Goal: Information Seeking & Learning: Learn about a topic

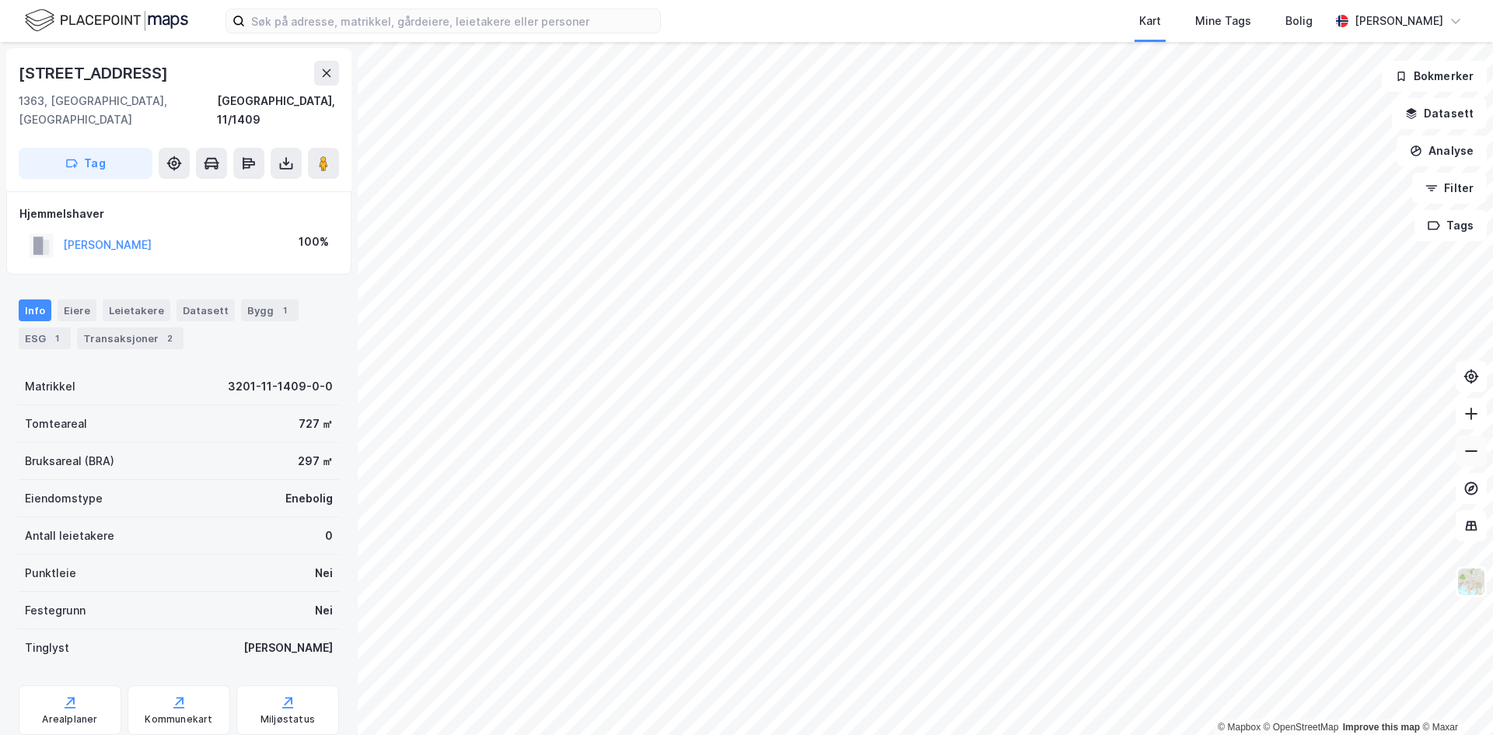
click at [1480, 449] on div "© Mapbox © OpenStreetMap Improve this map © Maxar [STREET_ADDRESS] Tag Hjemmels…" at bounding box center [746, 388] width 1493 height 693
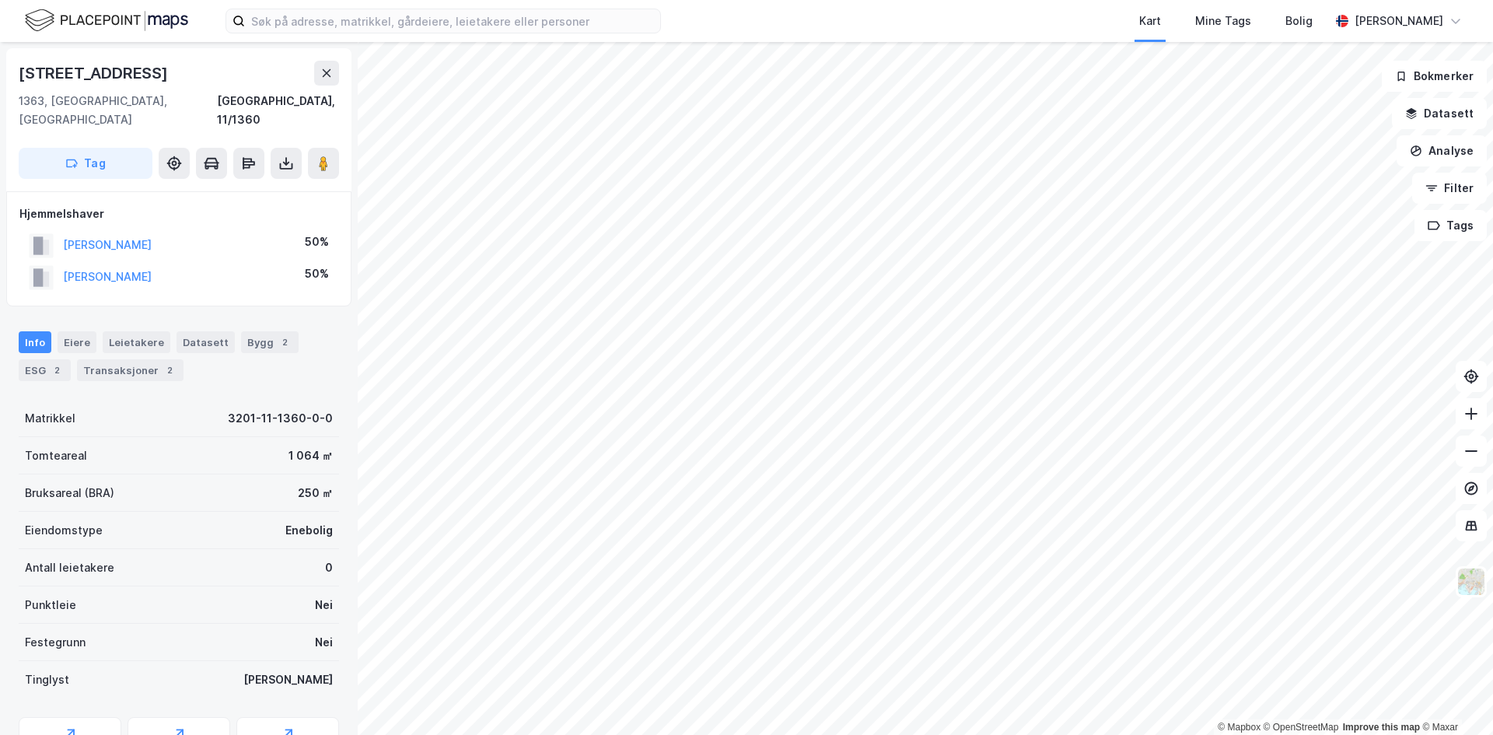
click at [868, 0] on html "Kart Mine Tags Bolig [PERSON_NAME] © Mapbox © OpenStreetMap Improve this map © …" at bounding box center [746, 367] width 1493 height 735
click at [1120, 0] on html "Kart Mine Tags Bolig [PERSON_NAME] © Mapbox © OpenStreetMap Improve this map © …" at bounding box center [746, 367] width 1493 height 735
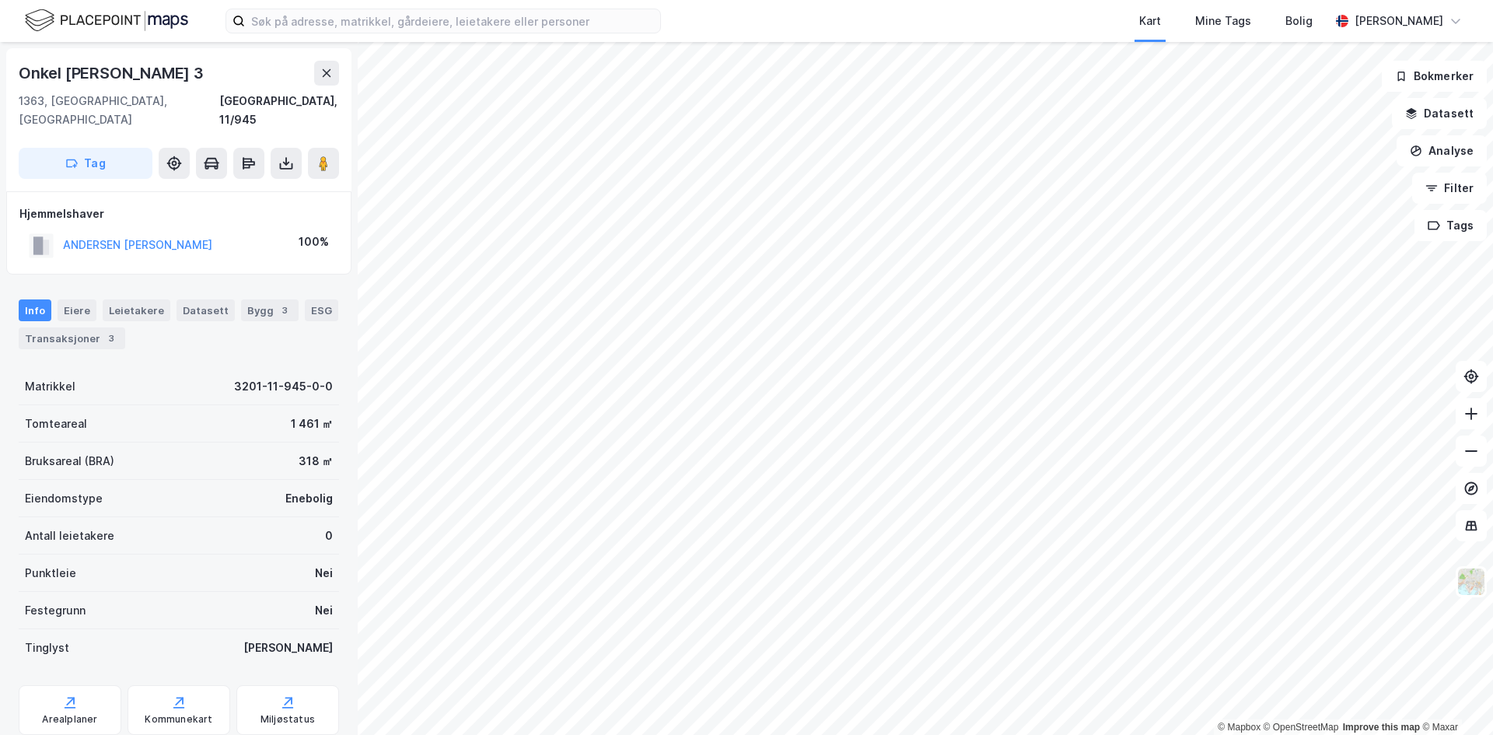
click at [876, 734] on html "Kart Mine Tags Bolig [PERSON_NAME] © Mapbox © OpenStreetMap Improve this map © …" at bounding box center [746, 367] width 1493 height 735
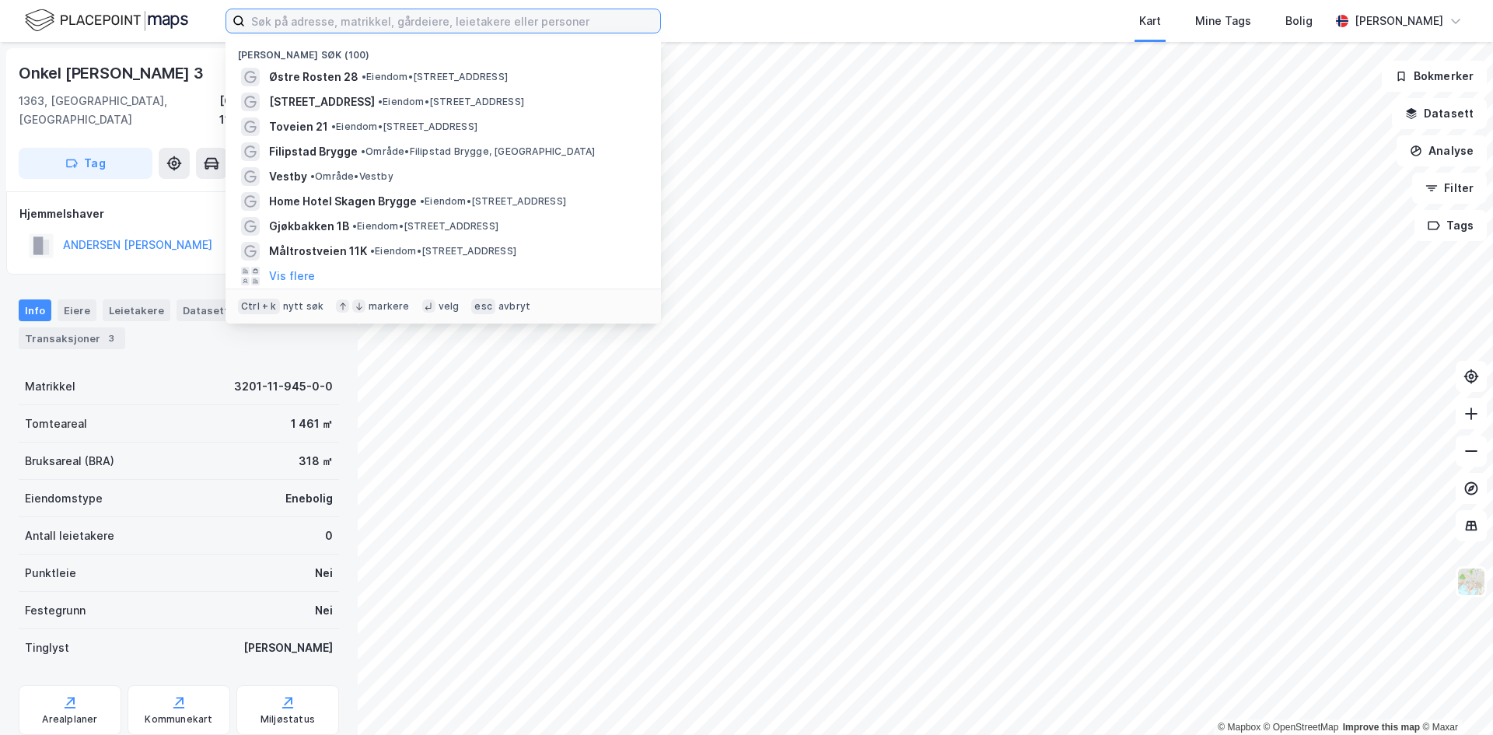
click at [403, 25] on input at bounding box center [452, 20] width 415 height 23
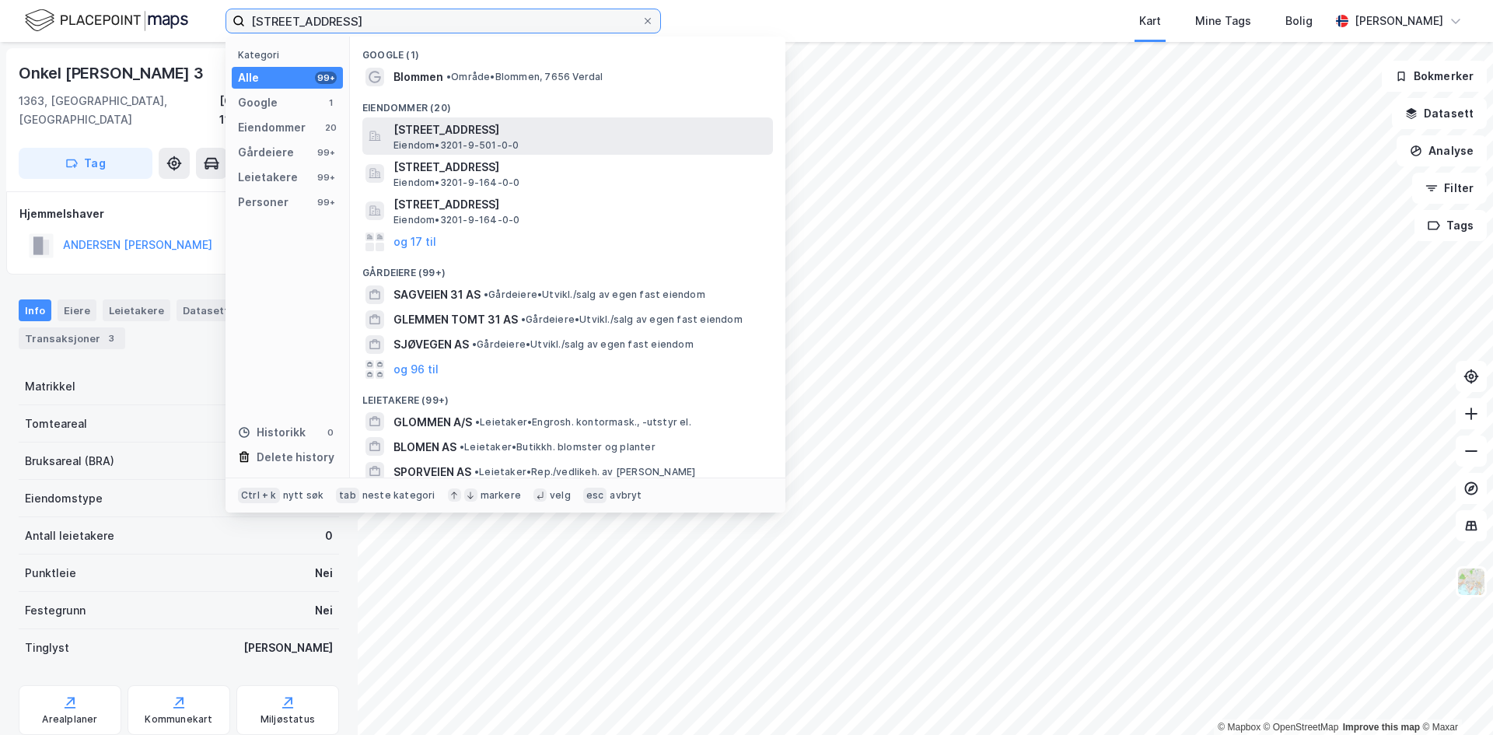
type input "[STREET_ADDRESS]"
click at [504, 125] on span "[STREET_ADDRESS]" at bounding box center [579, 130] width 373 height 19
